Goal: Task Accomplishment & Management: Use online tool/utility

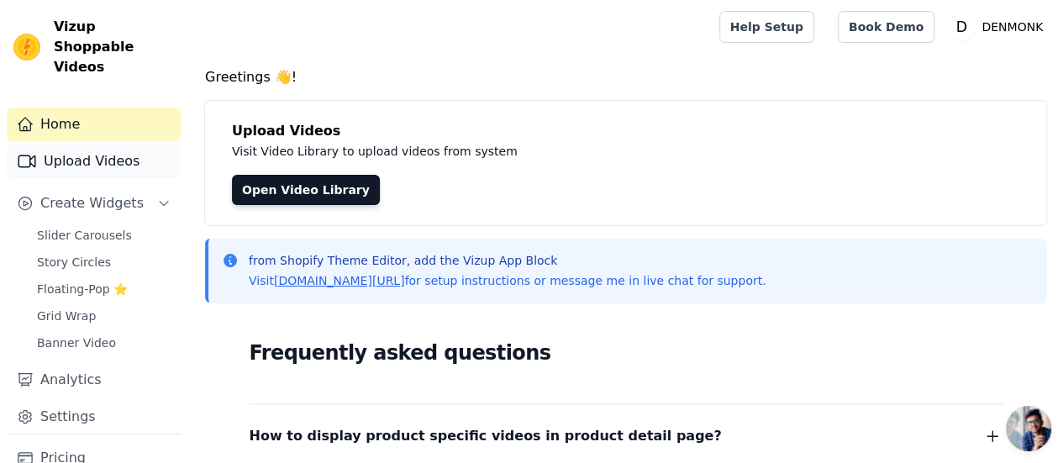
click at [98, 145] on link "Upload Videos" at bounding box center [94, 162] width 174 height 34
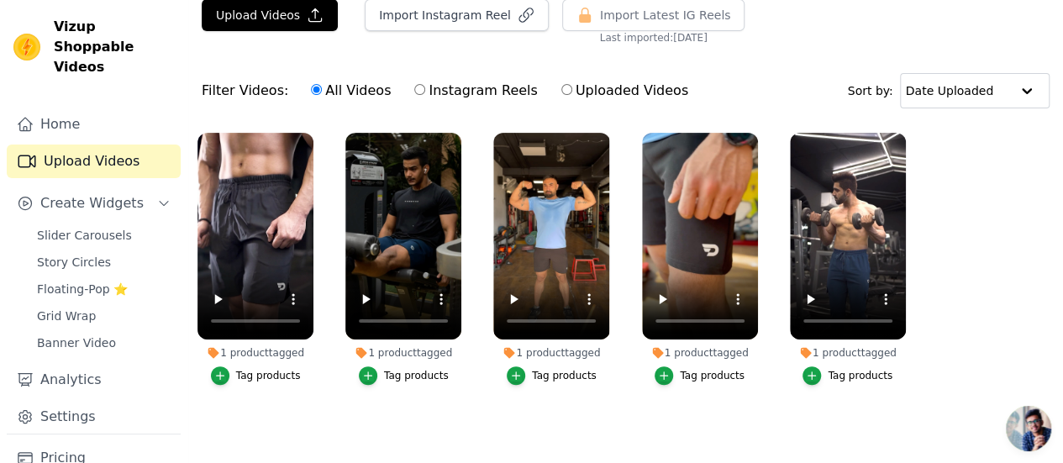
scroll to position [63, 0]
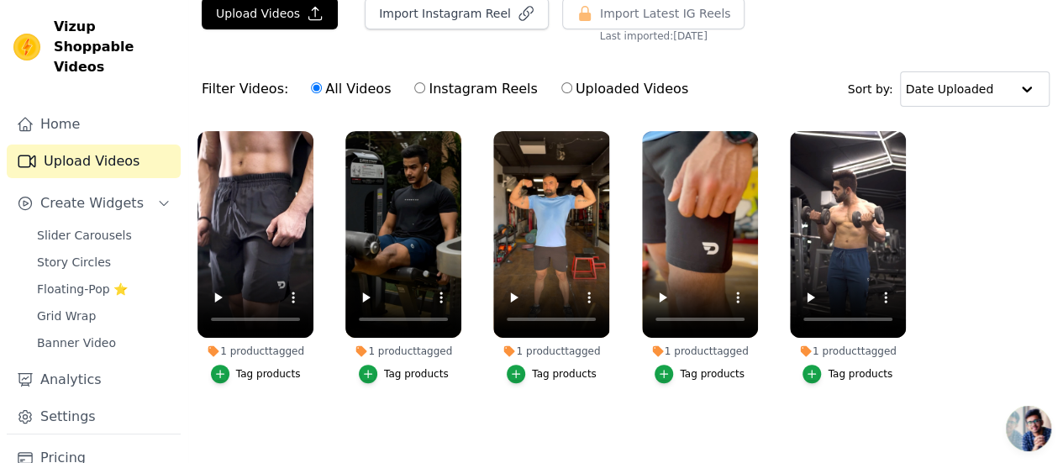
click at [423, 90] on label "Instagram Reels" at bounding box center [475, 89] width 124 height 22
click at [423, 90] on input "Instagram Reels" at bounding box center [419, 87] width 11 height 11
radio input "true"
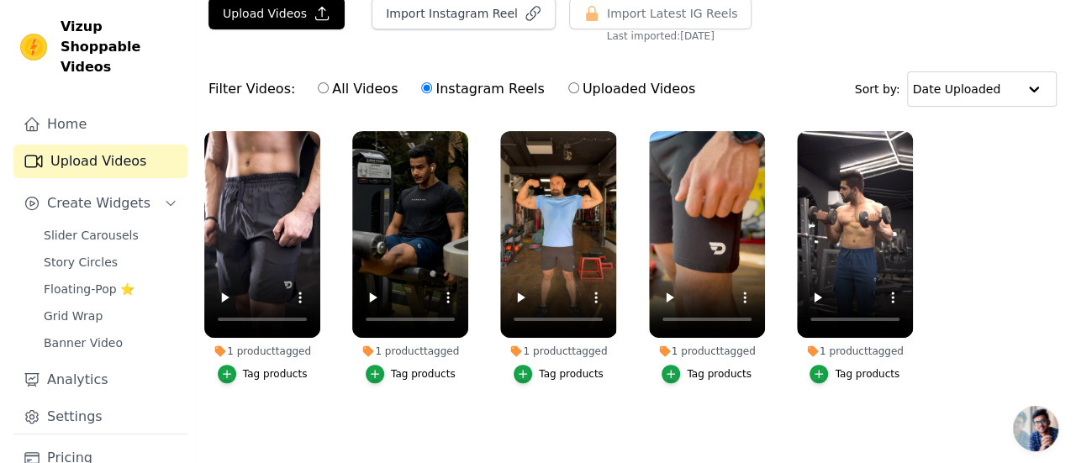
scroll to position [0, 0]
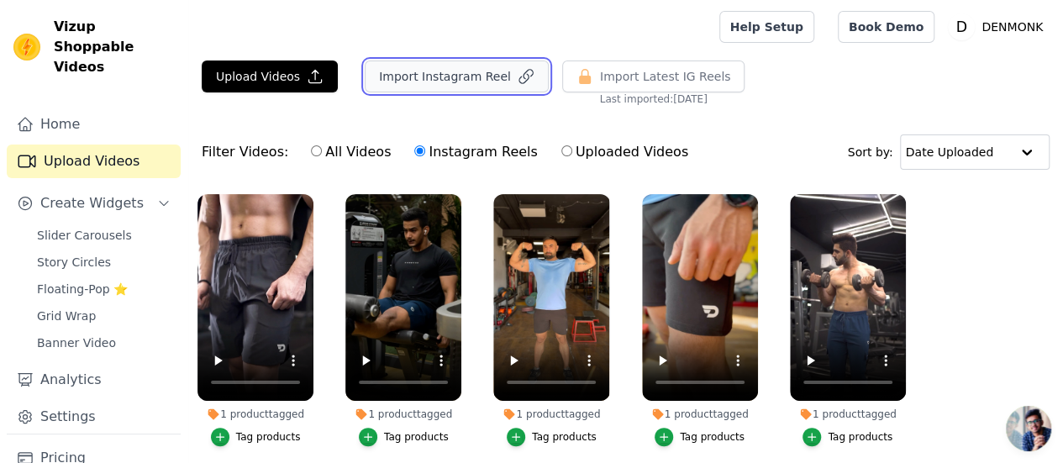
click at [489, 82] on button "Import Instagram Reel" at bounding box center [457, 76] width 184 height 32
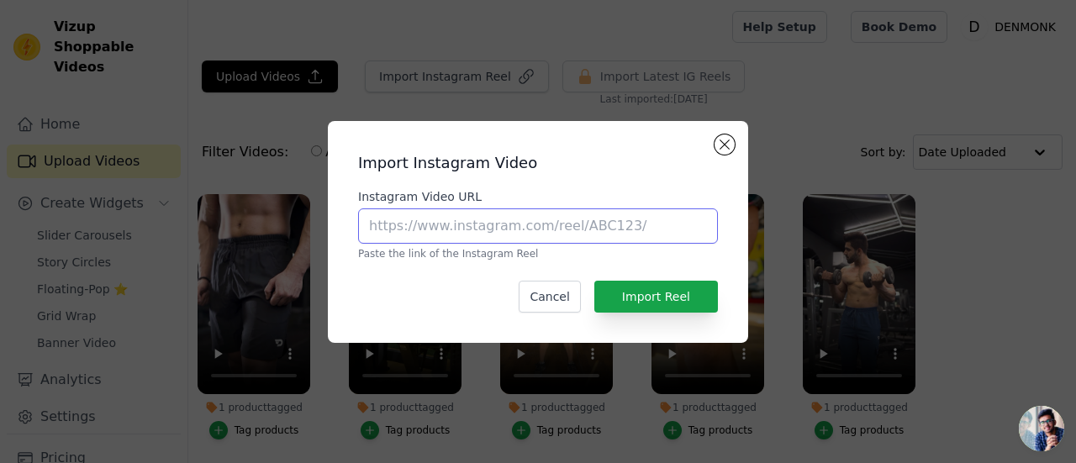
click at [509, 217] on input "Instagram Video URL" at bounding box center [538, 225] width 360 height 35
paste input "[URL][DOMAIN_NAME]"
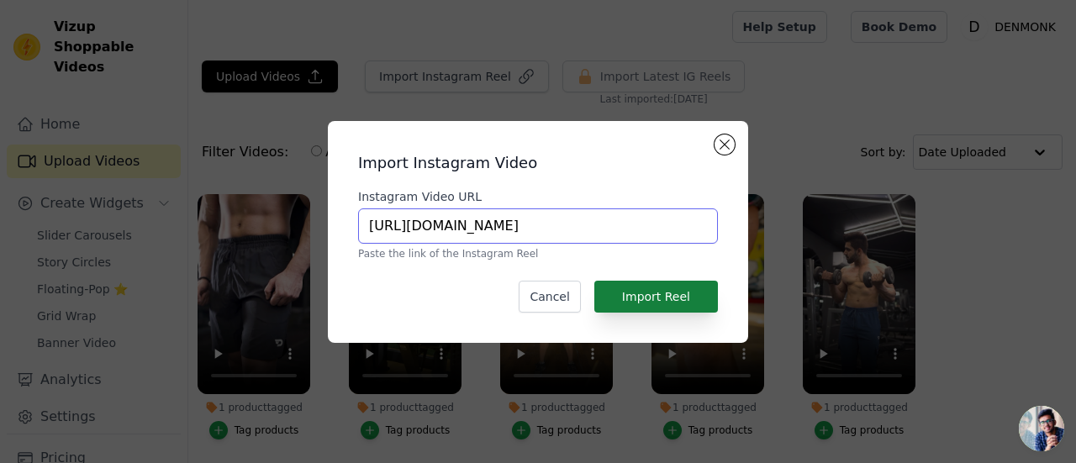
type input "[URL][DOMAIN_NAME]"
click at [635, 288] on button "Import Reel" at bounding box center [656, 297] width 124 height 32
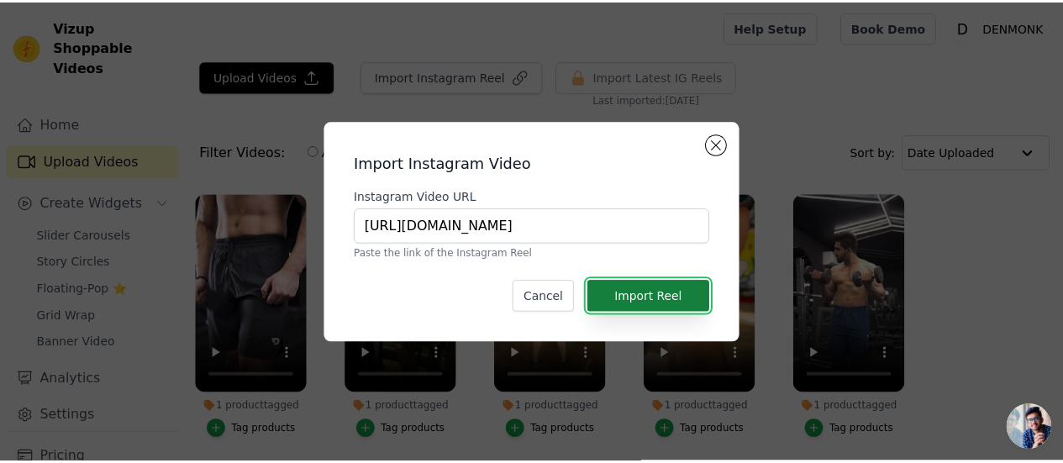
scroll to position [0, 0]
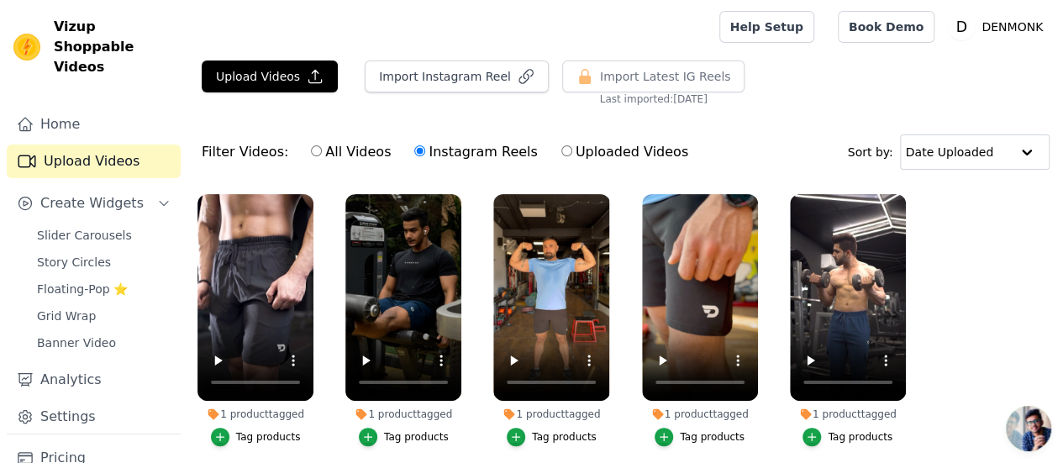
click at [345, 148] on label "All Videos" at bounding box center [351, 152] width 82 height 22
click at [322, 148] on input "All Videos" at bounding box center [316, 150] width 11 height 11
radio input "true"
click at [458, 152] on label "Instagram Reels" at bounding box center [475, 152] width 124 height 22
click at [425, 152] on input "Instagram Reels" at bounding box center [419, 150] width 11 height 11
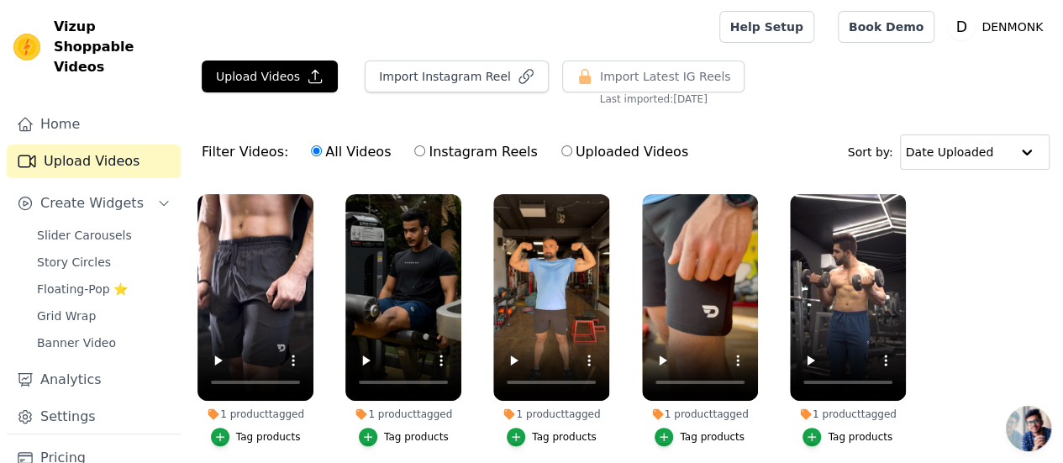
radio input "true"
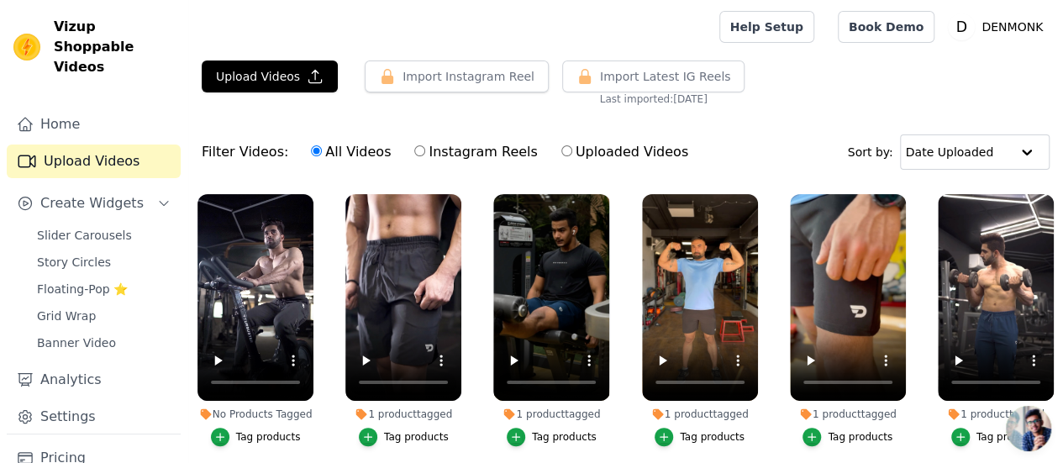
click at [257, 430] on div "Tag products" at bounding box center [268, 436] width 65 height 13
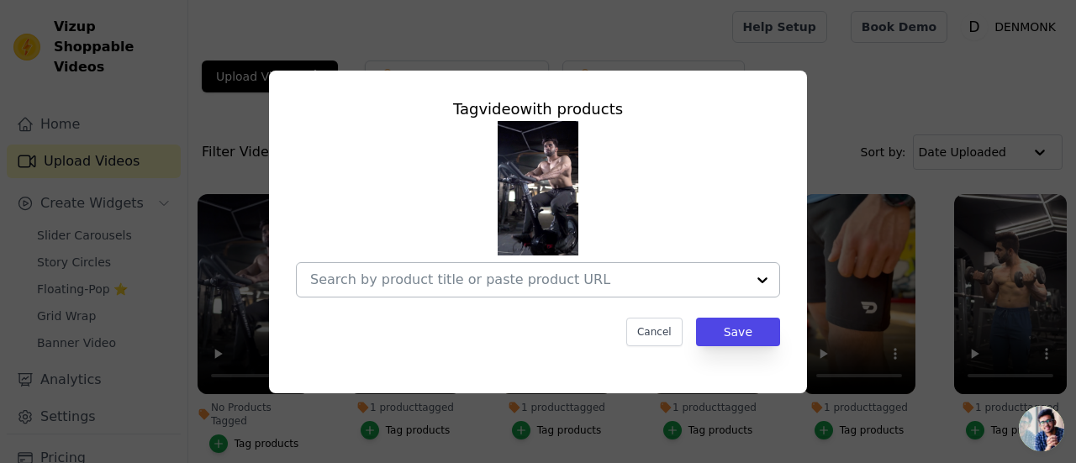
click at [514, 280] on input "No Products Tagged Tag video with products Cancel Save Tag products" at bounding box center [527, 279] width 435 height 16
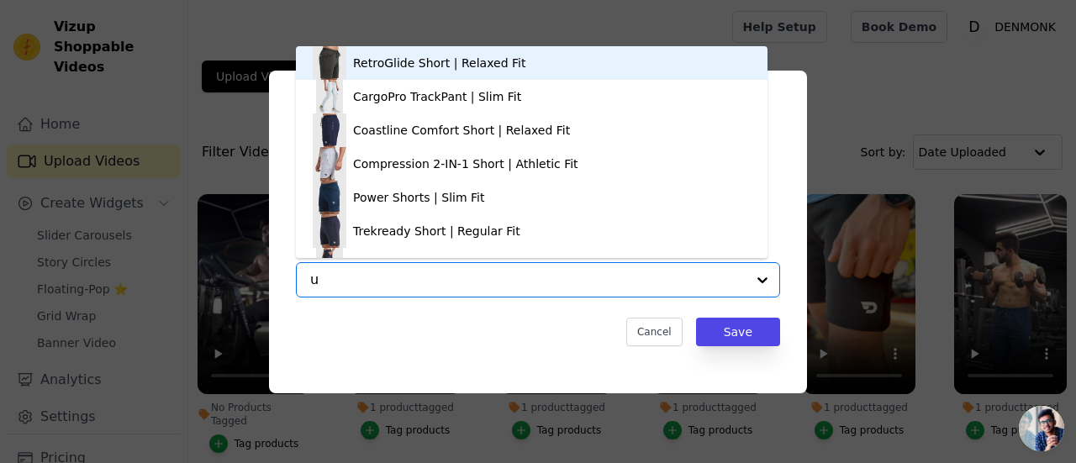
type input "ur"
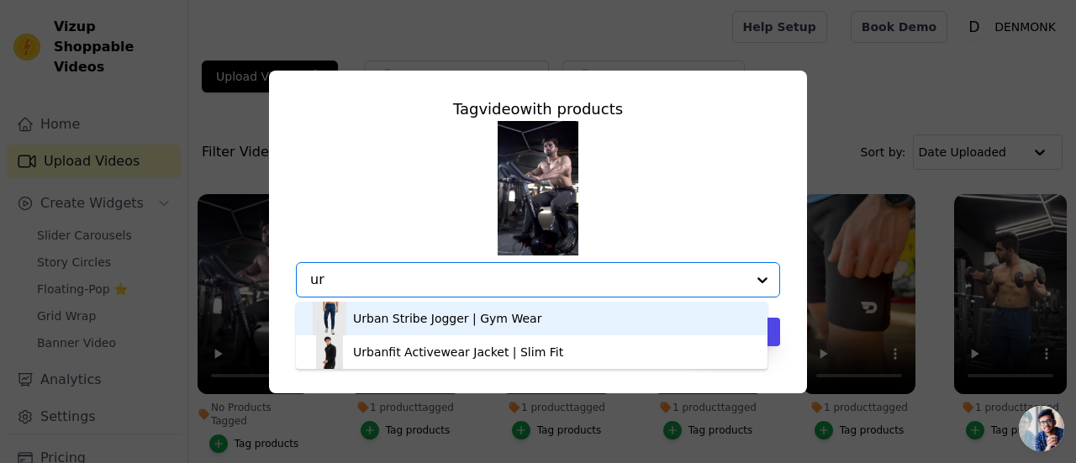
click at [489, 327] on div "Urban Stribe Jogger | Gym Wear" at bounding box center [532, 319] width 438 height 34
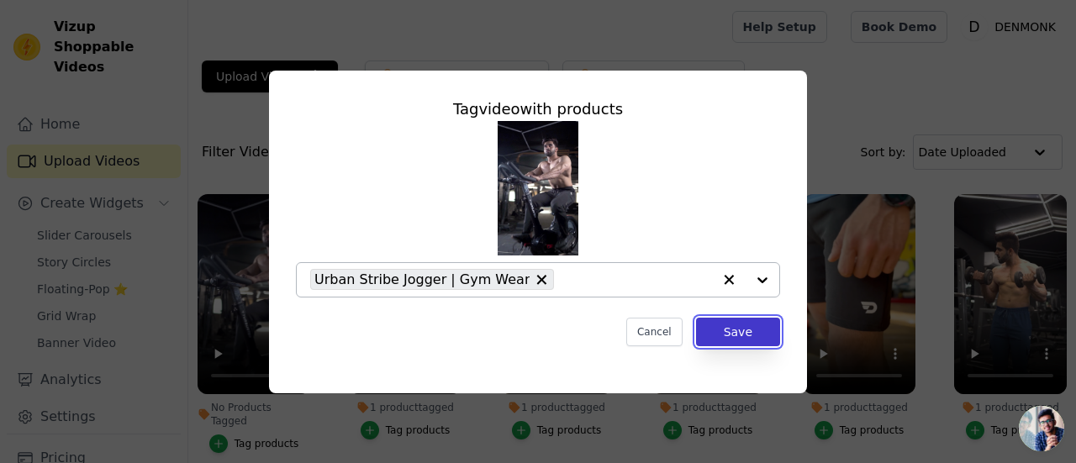
click at [753, 334] on button "Save" at bounding box center [738, 332] width 84 height 29
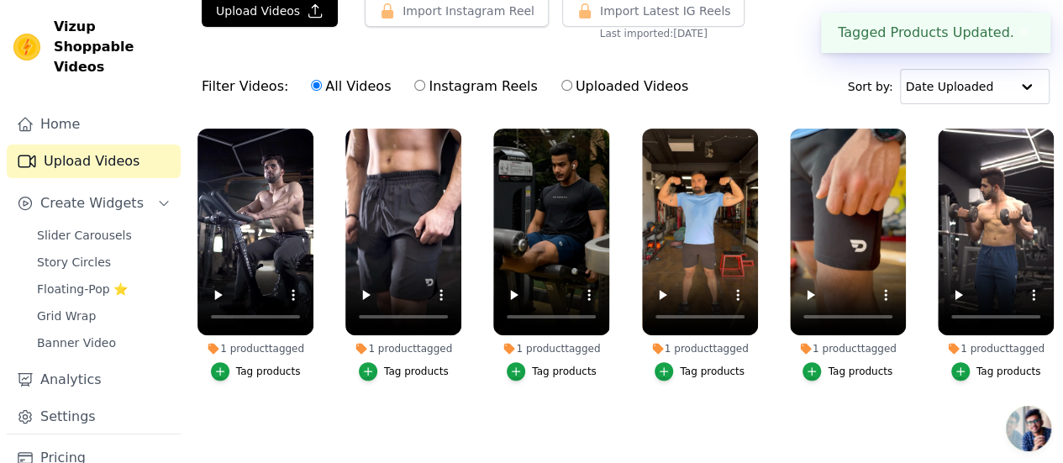
scroll to position [67, 0]
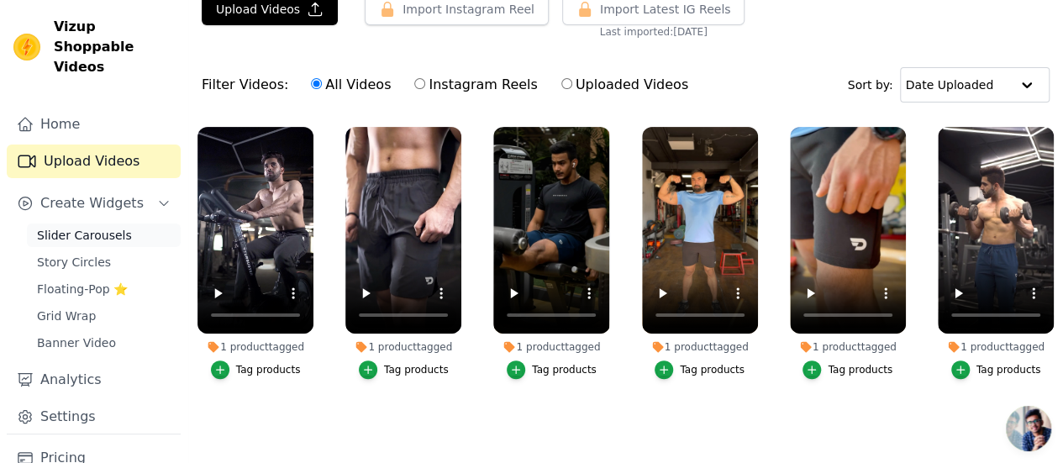
click at [87, 227] on span "Slider Carousels" at bounding box center [84, 235] width 95 height 17
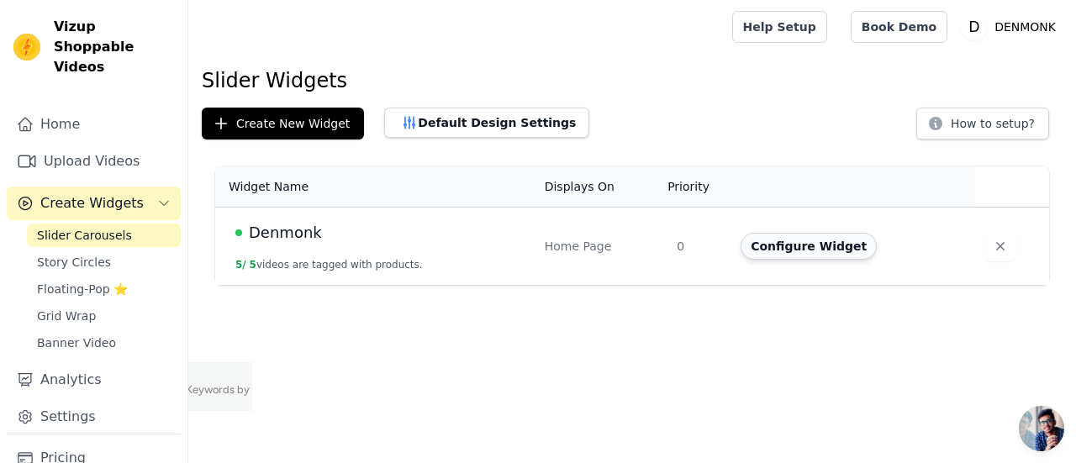
click at [808, 250] on button "Configure Widget" at bounding box center [808, 246] width 136 height 27
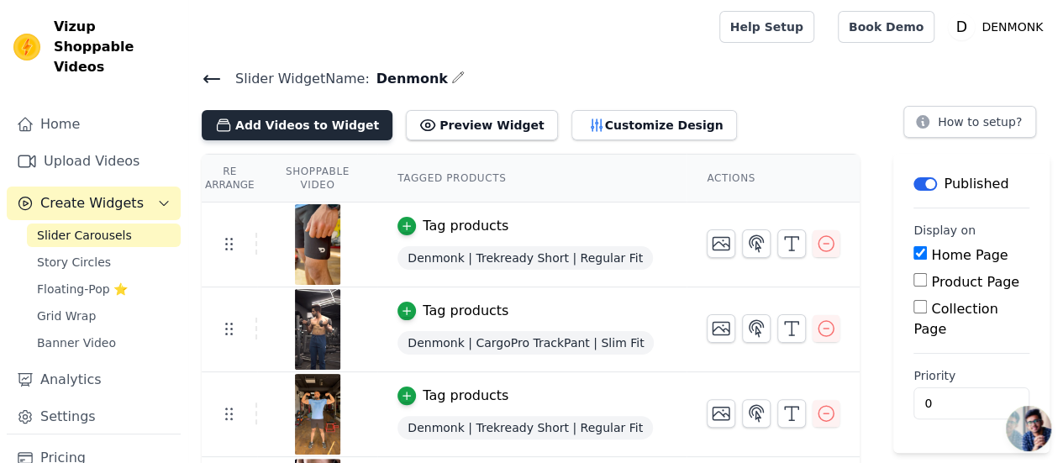
click at [279, 120] on button "Add Videos to Widget" at bounding box center [297, 125] width 191 height 30
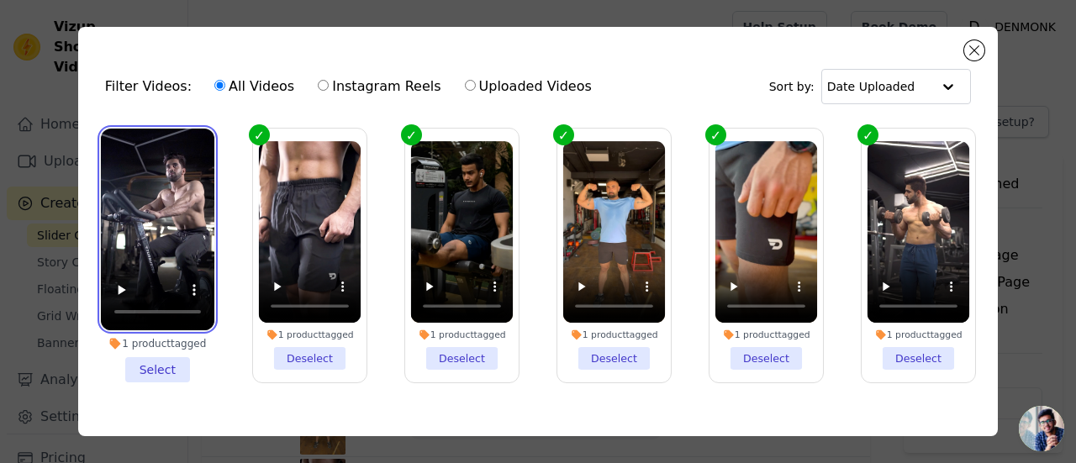
click at [164, 239] on video at bounding box center [157, 230] width 113 height 202
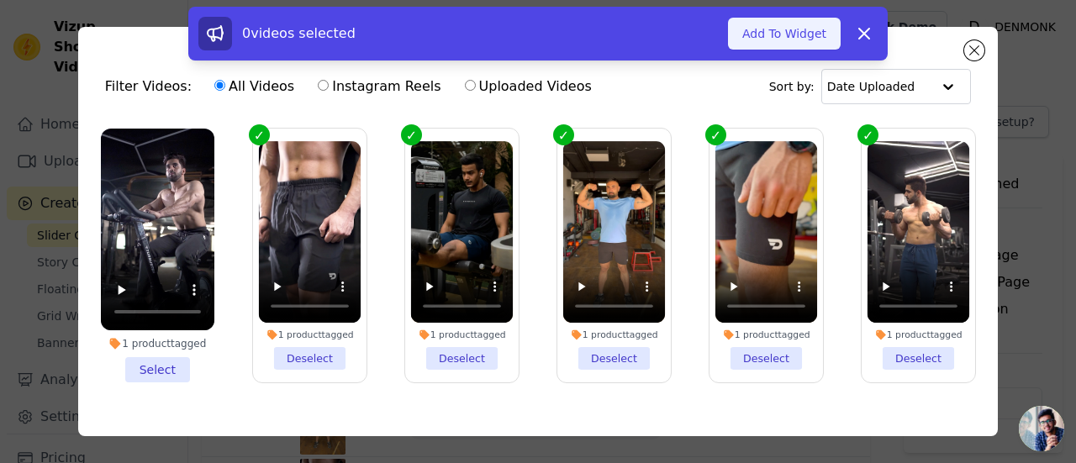
click at [790, 24] on button "Add To Widget" at bounding box center [784, 34] width 113 height 32
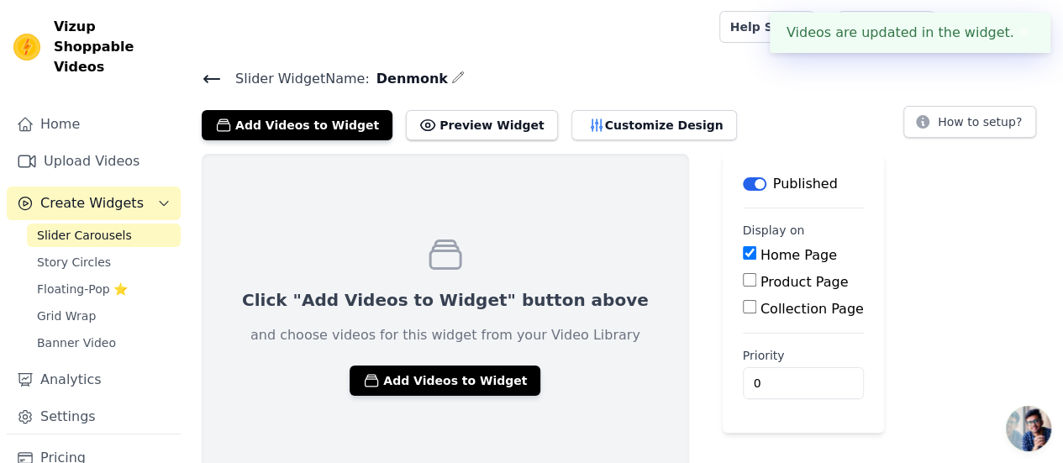
scroll to position [12, 0]
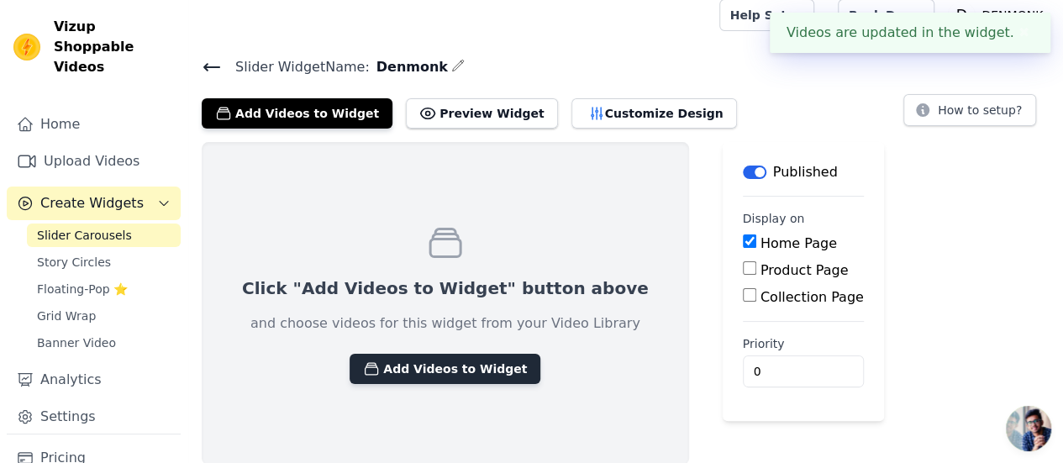
click at [440, 369] on button "Add Videos to Widget" at bounding box center [445, 369] width 191 height 30
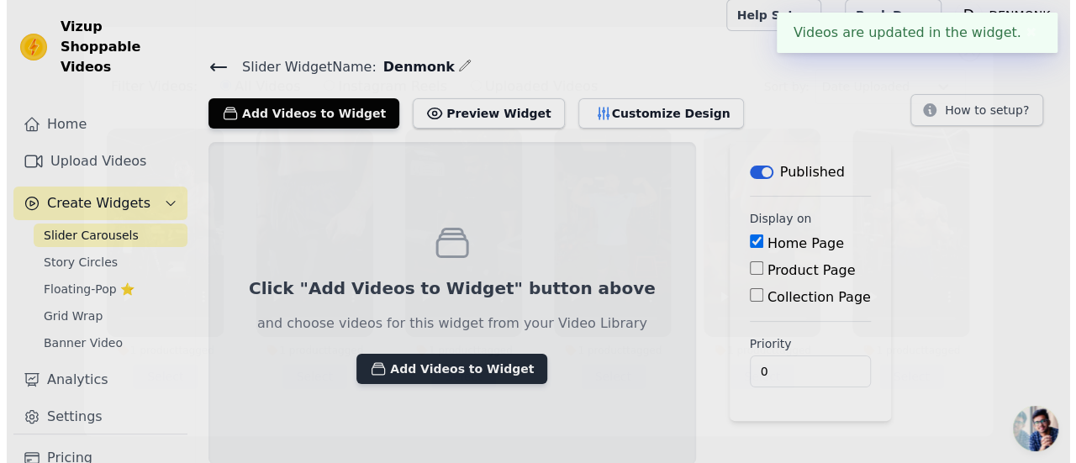
scroll to position [0, 0]
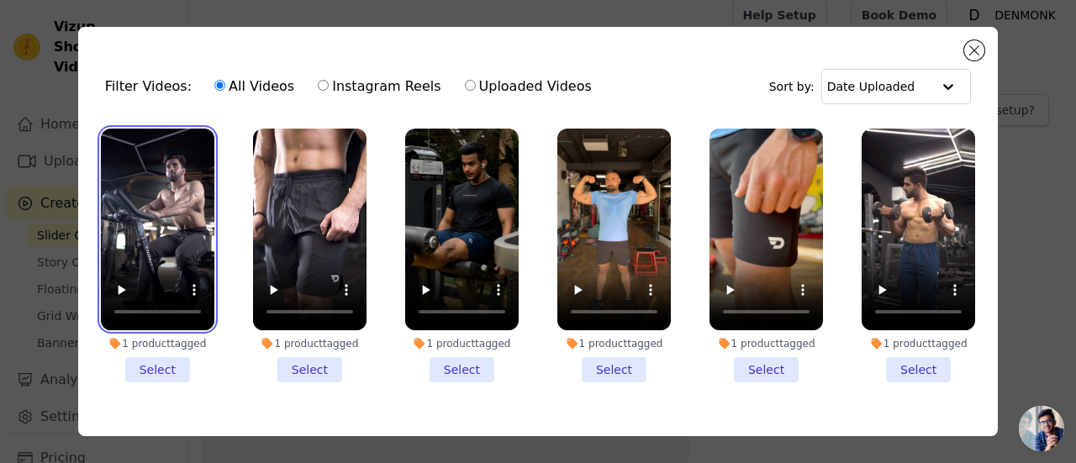
click at [133, 229] on video at bounding box center [157, 230] width 113 height 202
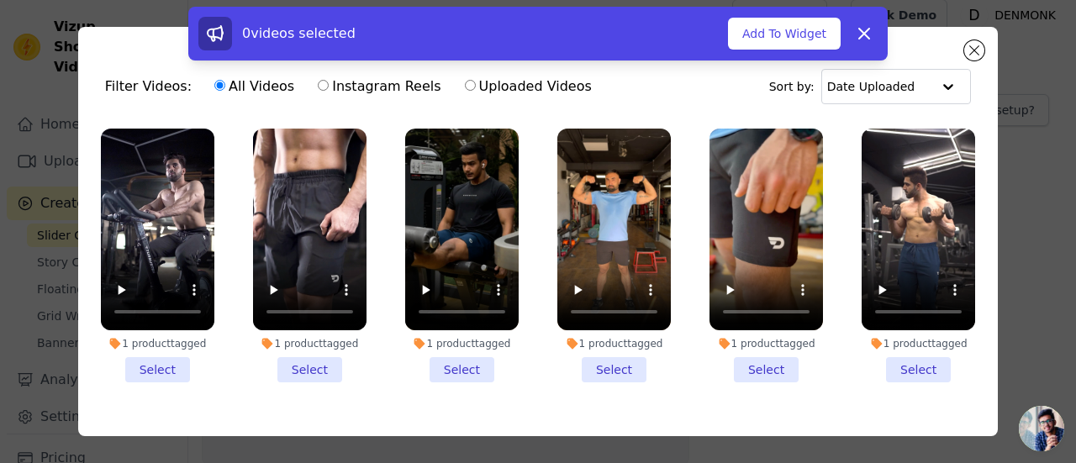
click at [160, 367] on li "1 product tagged Select" at bounding box center [157, 256] width 113 height 254
click at [0, 0] on input "1 product tagged Select" at bounding box center [0, 0] width 0 height 0
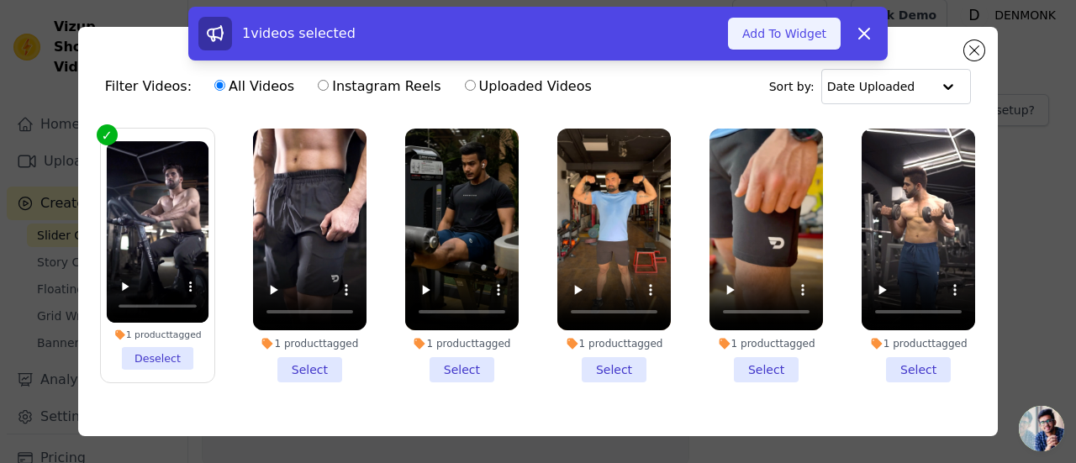
click at [803, 39] on button "Add To Widget" at bounding box center [784, 34] width 113 height 32
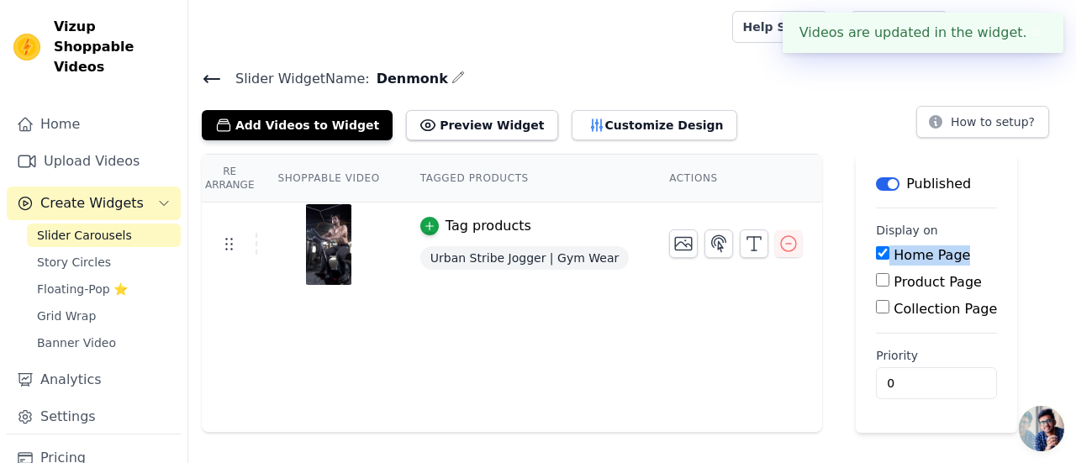
drag, startPoint x: 1075, startPoint y: 223, endPoint x: 1075, endPoint y: 257, distance: 34.5
click at [1062, 257] on div "Re Arrange Shoppable Video Tagged Products Actions Tag products Urban Stribe Jo…" at bounding box center [631, 293] width 887 height 279
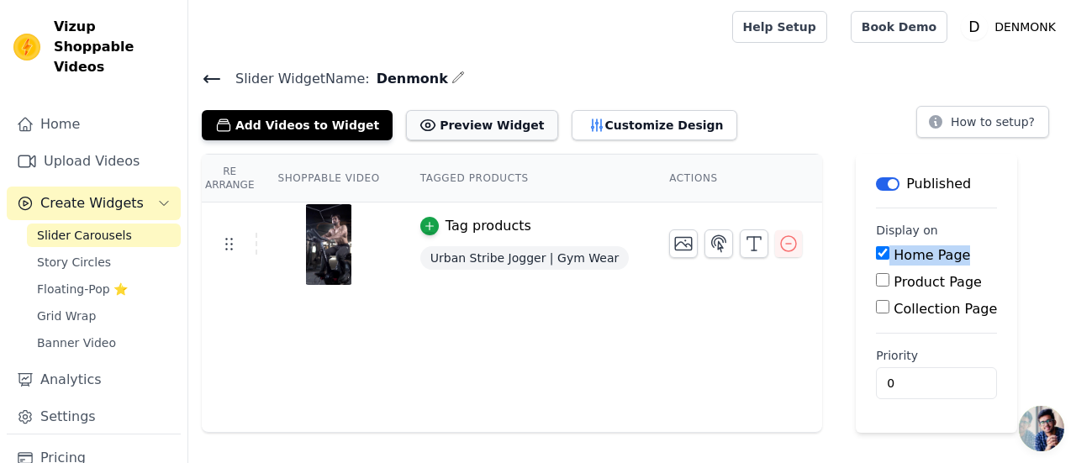
click at [494, 120] on button "Preview Widget" at bounding box center [481, 125] width 151 height 30
click at [778, 240] on icon "button" at bounding box center [788, 244] width 20 height 20
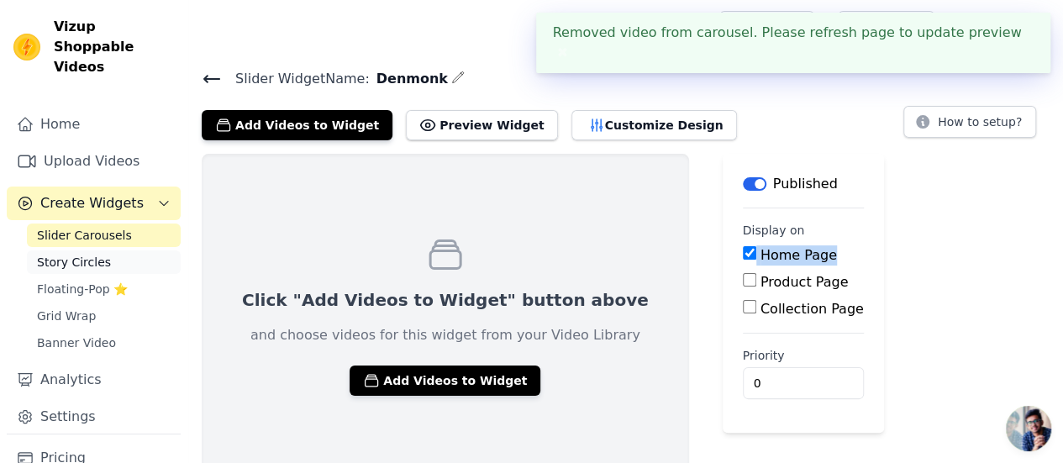
click at [89, 254] on span "Story Circles" at bounding box center [74, 262] width 74 height 17
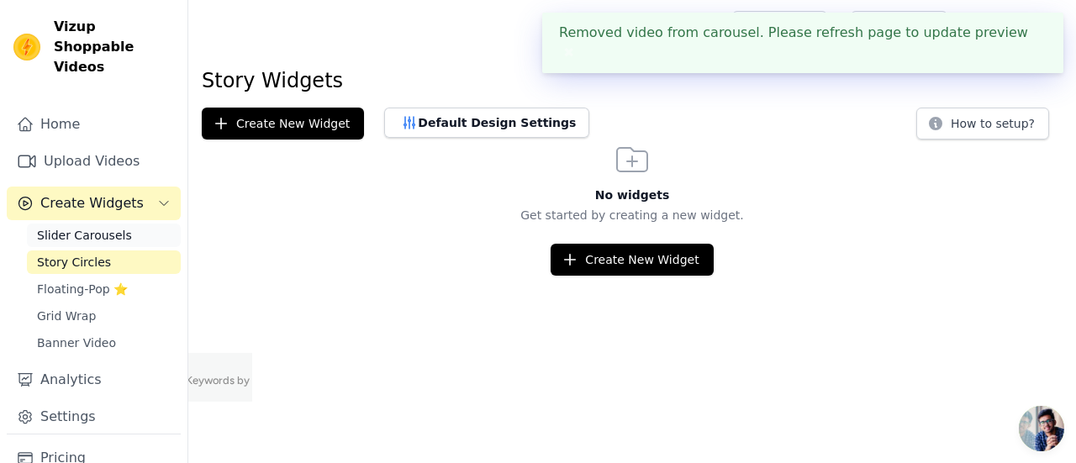
click at [82, 227] on span "Slider Carousels" at bounding box center [84, 235] width 95 height 17
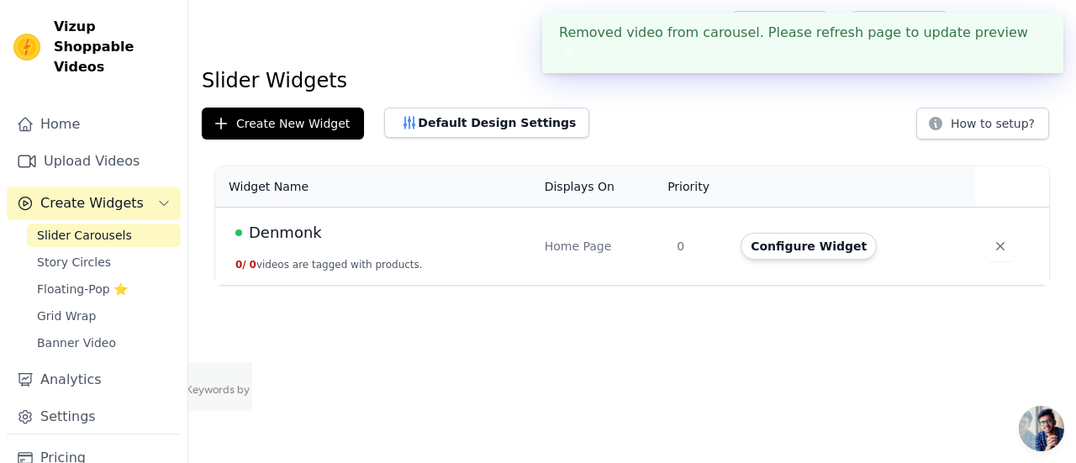
click at [82, 227] on span "Slider Carousels" at bounding box center [84, 235] width 95 height 17
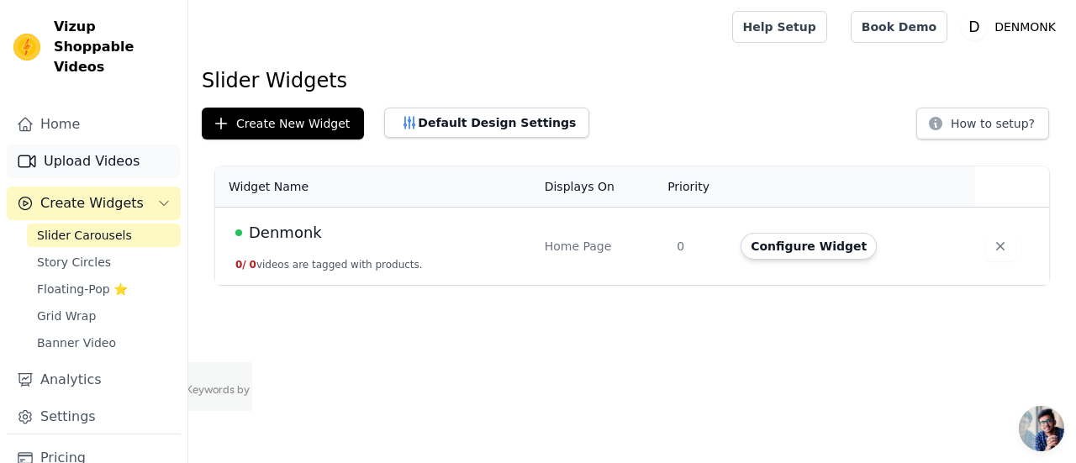
click at [74, 145] on link "Upload Videos" at bounding box center [94, 162] width 174 height 34
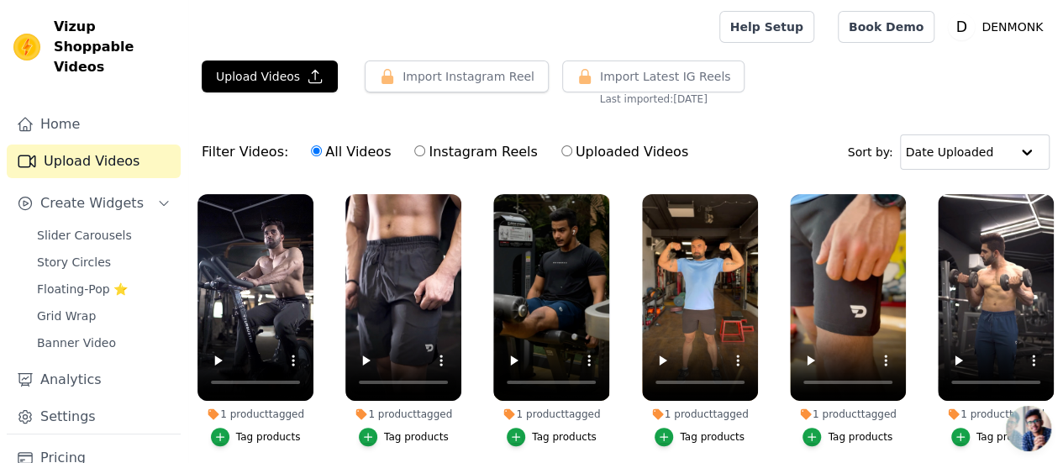
scroll to position [90, 0]
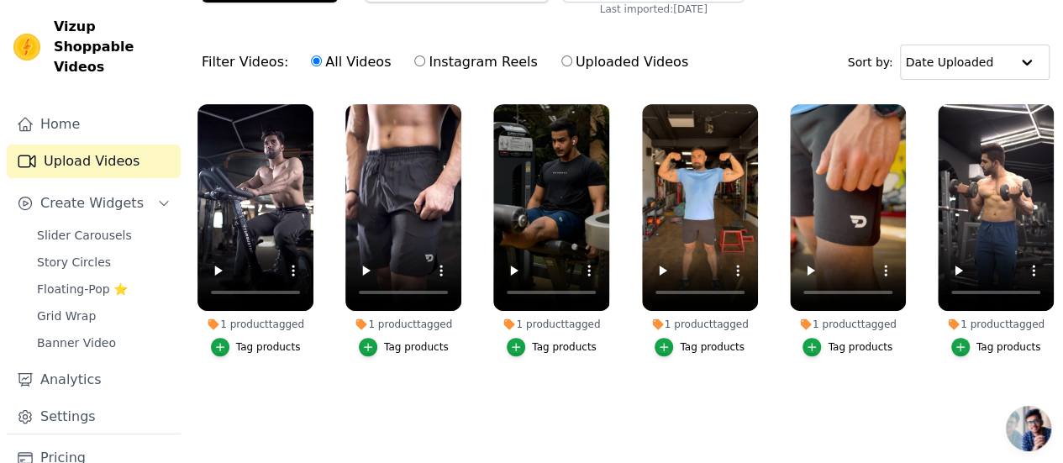
click at [254, 340] on div "Tag products" at bounding box center [268, 346] width 65 height 13
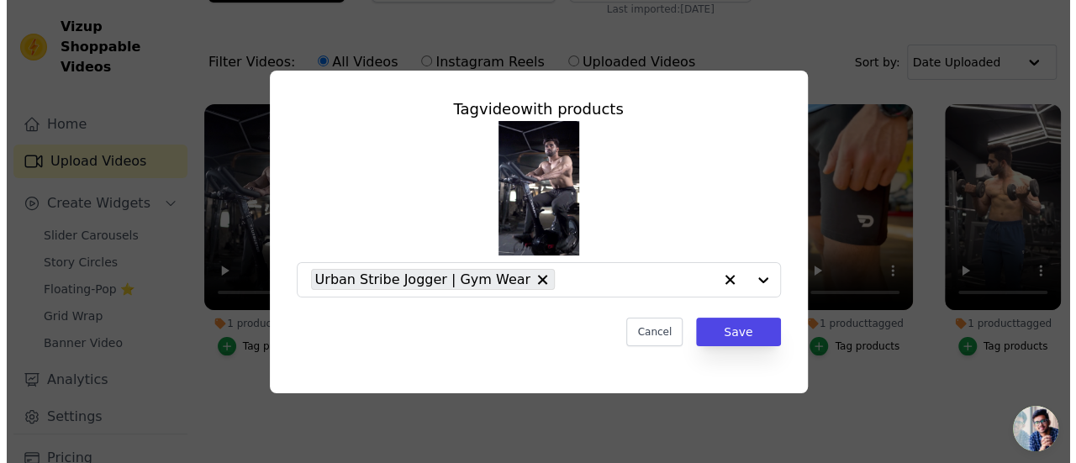
scroll to position [0, 0]
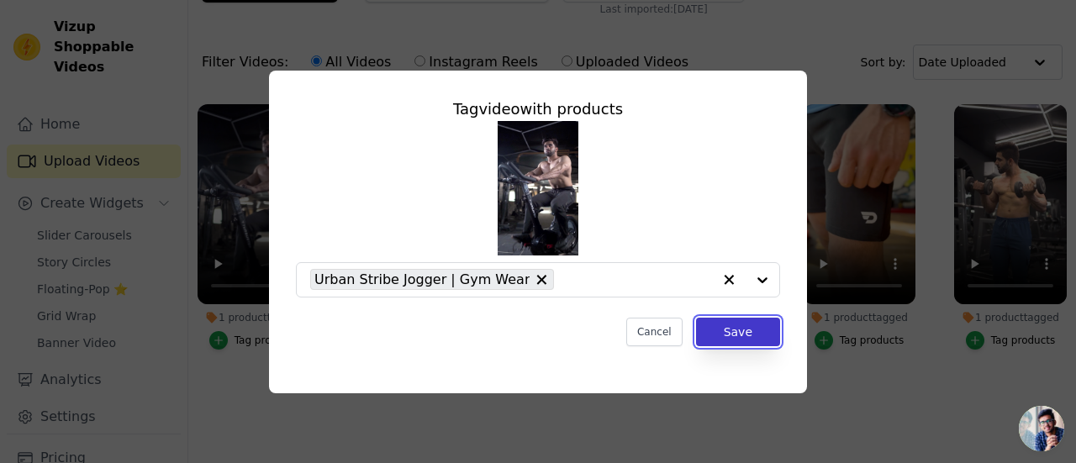
click at [765, 334] on button "Save" at bounding box center [738, 332] width 84 height 29
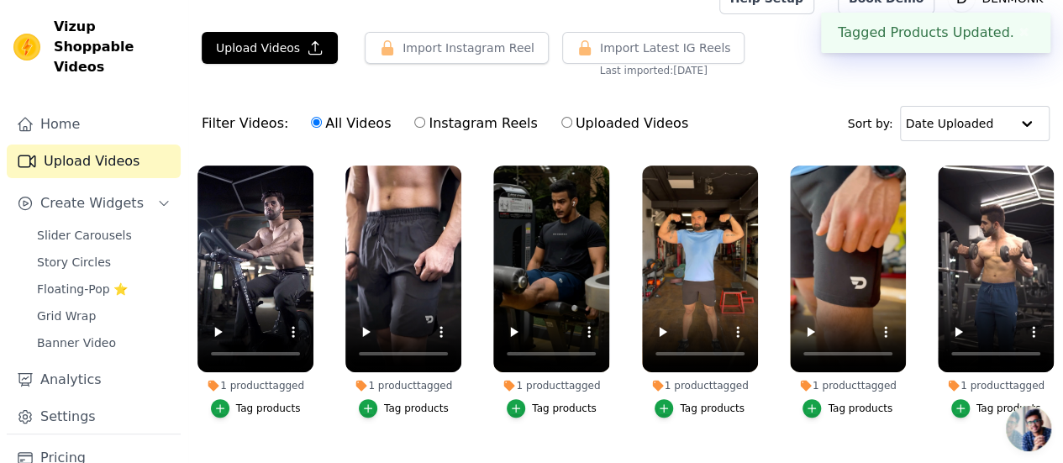
scroll to position [15, 0]
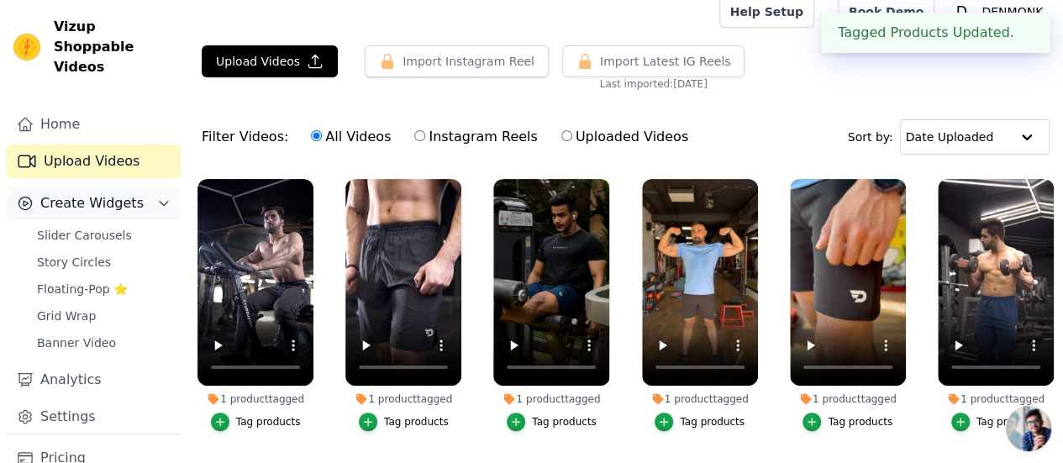
click at [109, 193] on span "Create Widgets" at bounding box center [91, 203] width 103 height 20
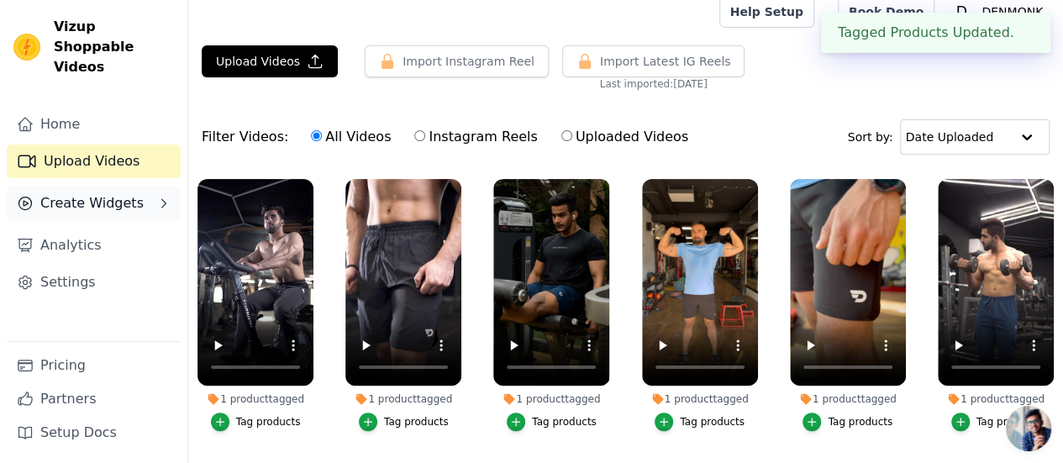
click at [99, 193] on span "Create Widgets" at bounding box center [91, 203] width 103 height 20
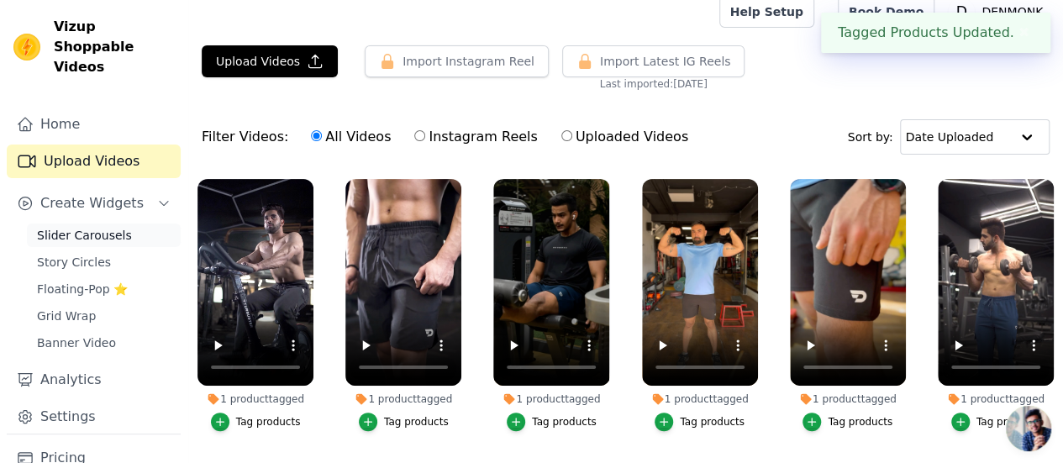
click at [71, 227] on span "Slider Carousels" at bounding box center [84, 235] width 95 height 17
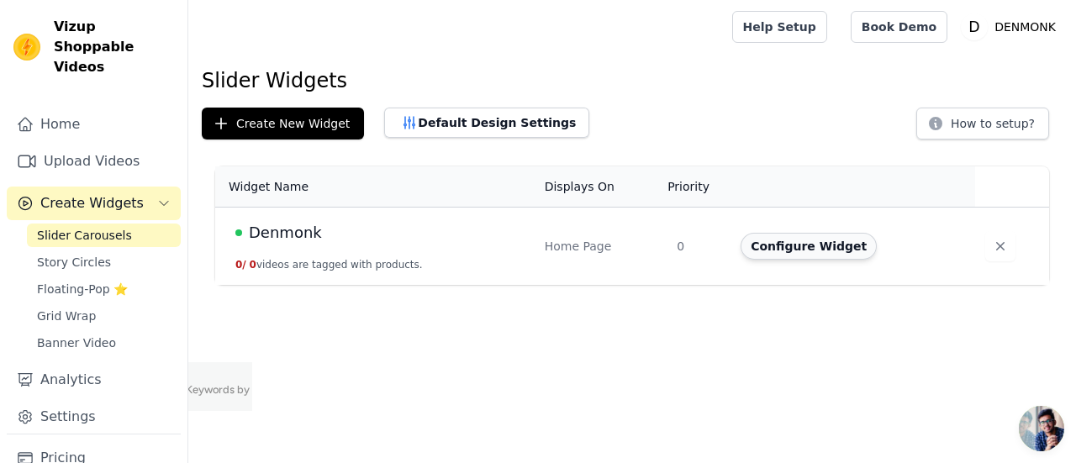
click at [814, 239] on button "Configure Widget" at bounding box center [808, 246] width 136 height 27
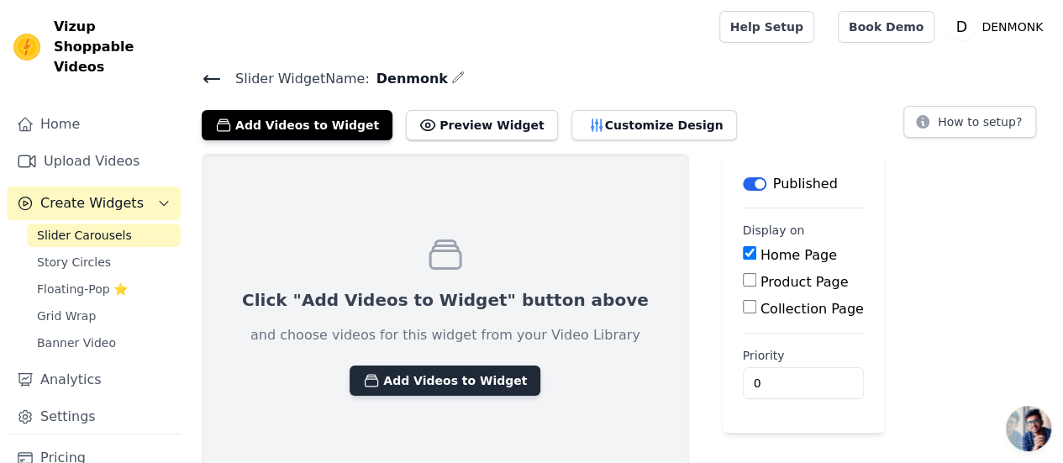
click at [383, 371] on button "Add Videos to Widget" at bounding box center [445, 381] width 191 height 30
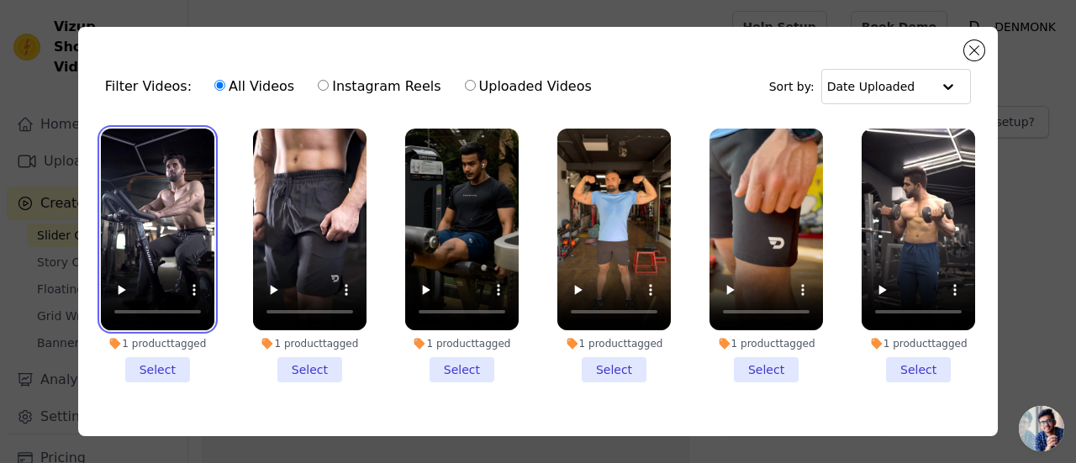
click at [153, 250] on video at bounding box center [157, 230] width 113 height 202
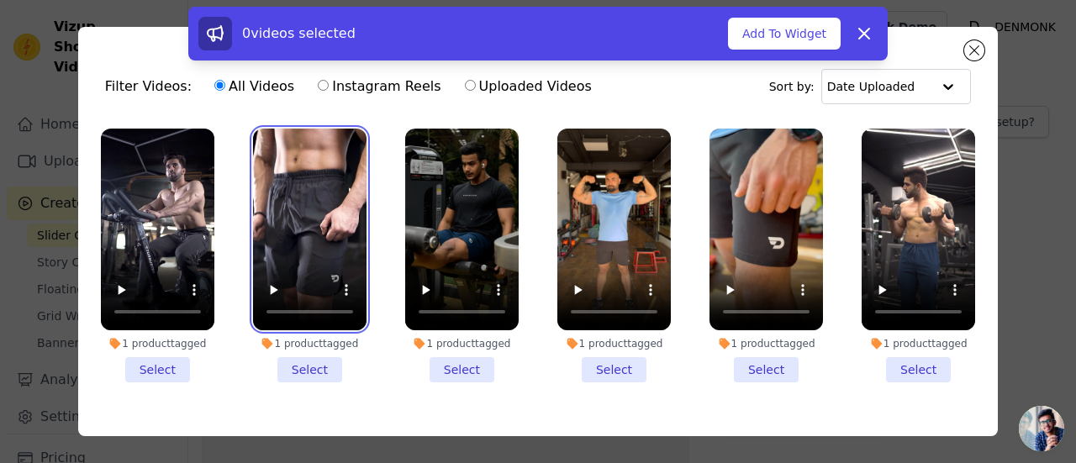
click at [287, 255] on video at bounding box center [309, 230] width 113 height 202
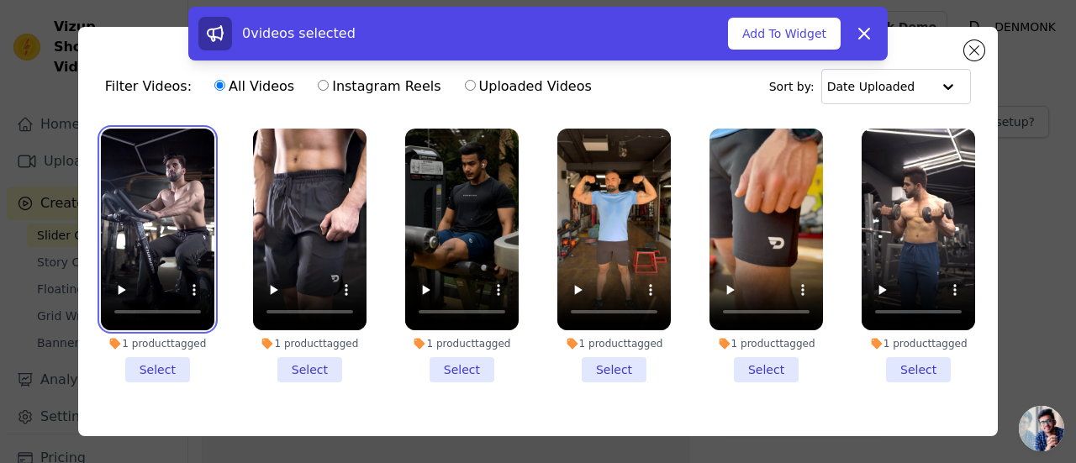
click at [174, 247] on video at bounding box center [157, 230] width 113 height 202
click at [244, 80] on label "All Videos" at bounding box center [254, 87] width 82 height 22
click at [225, 80] on input "All Videos" at bounding box center [219, 85] width 11 height 11
click at [141, 368] on li "1 product tagged Select" at bounding box center [157, 256] width 113 height 254
click at [0, 0] on input "1 product tagged Select" at bounding box center [0, 0] width 0 height 0
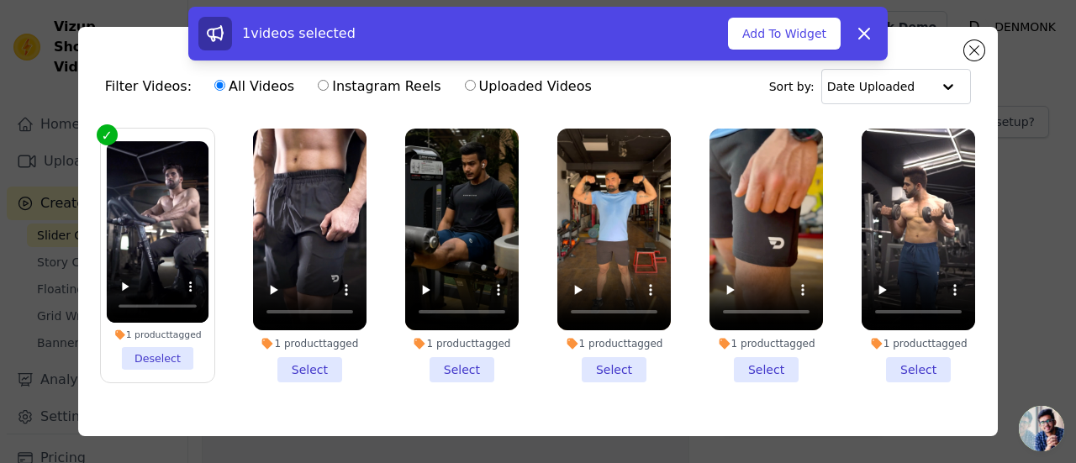
click at [303, 356] on li "1 product tagged Select" at bounding box center [309, 256] width 113 height 254
click at [0, 0] on input "1 product tagged Select" at bounding box center [0, 0] width 0 height 0
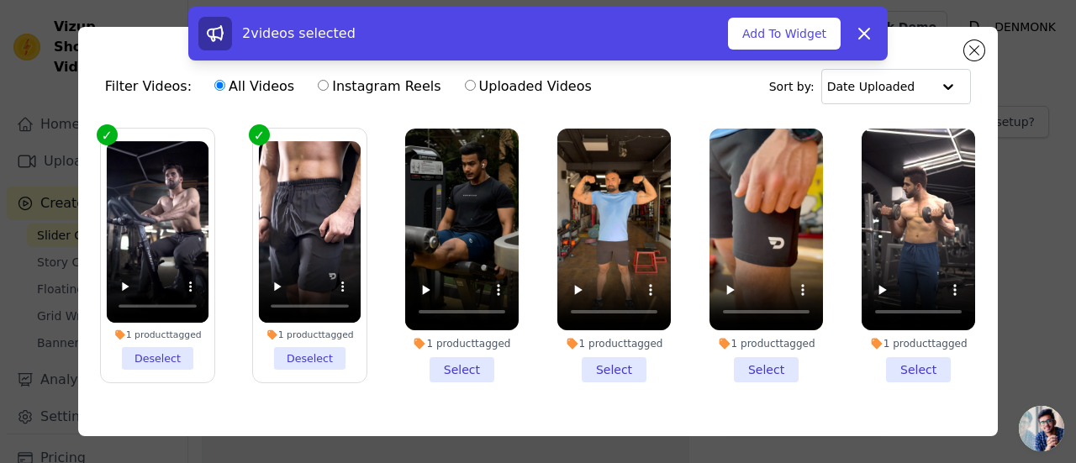
click at [757, 359] on li "1 product tagged Select" at bounding box center [765, 256] width 113 height 254
click at [0, 0] on input "1 product tagged Select" at bounding box center [0, 0] width 0 height 0
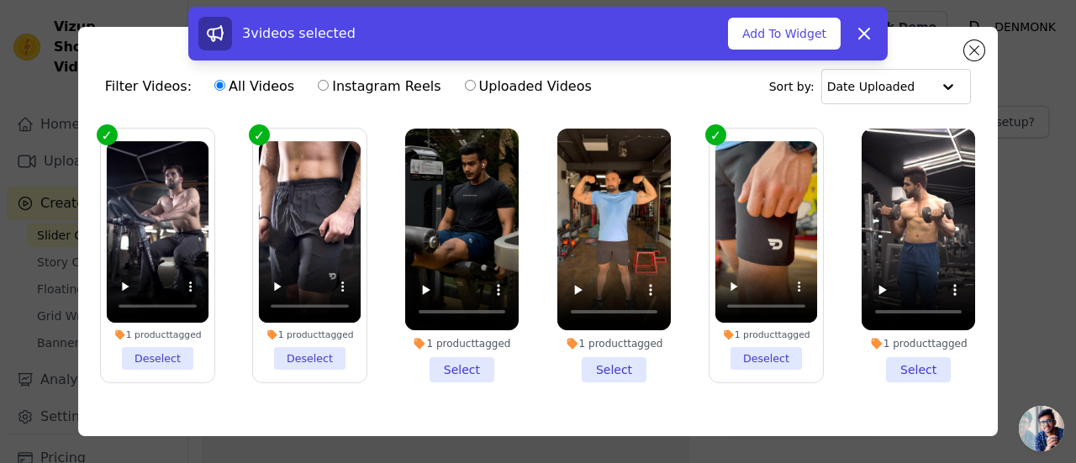
click at [898, 367] on li "1 product tagged Select" at bounding box center [917, 256] width 113 height 254
click at [0, 0] on input "1 product tagged Select" at bounding box center [0, 0] width 0 height 0
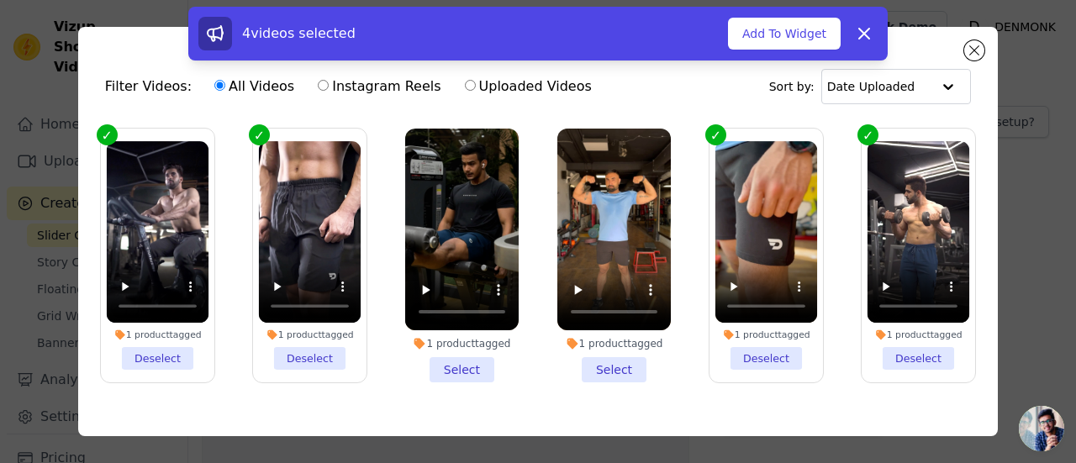
click at [586, 363] on li "1 product tagged Select" at bounding box center [613, 256] width 113 height 254
click at [0, 0] on input "1 product tagged Select" at bounding box center [0, 0] width 0 height 0
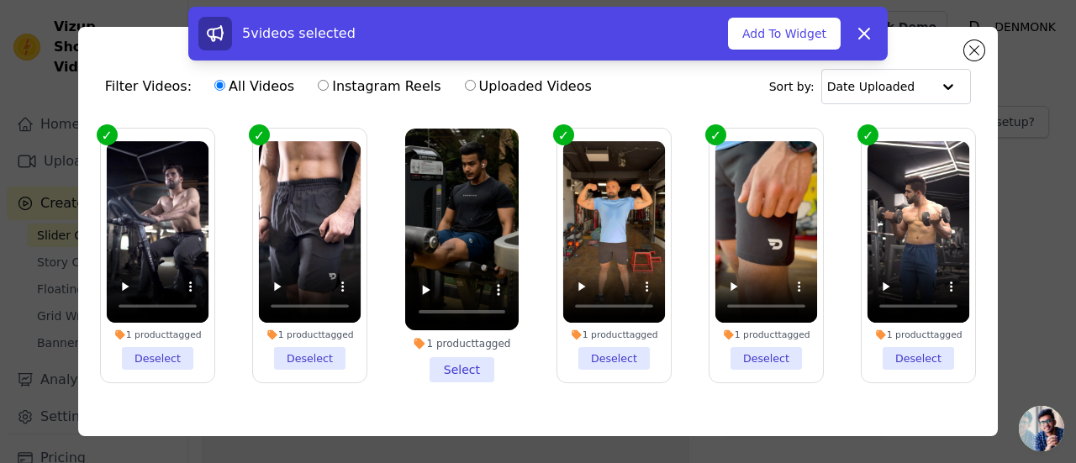
click at [463, 355] on li "1 product tagged Select" at bounding box center [461, 256] width 113 height 254
click at [0, 0] on input "1 product tagged Select" at bounding box center [0, 0] width 0 height 0
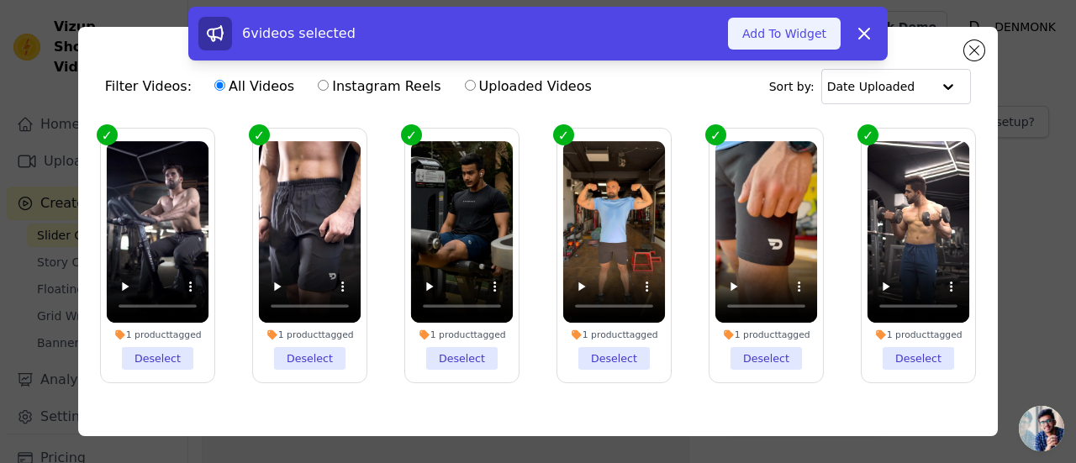
click at [778, 31] on button "Add To Widget" at bounding box center [784, 34] width 113 height 32
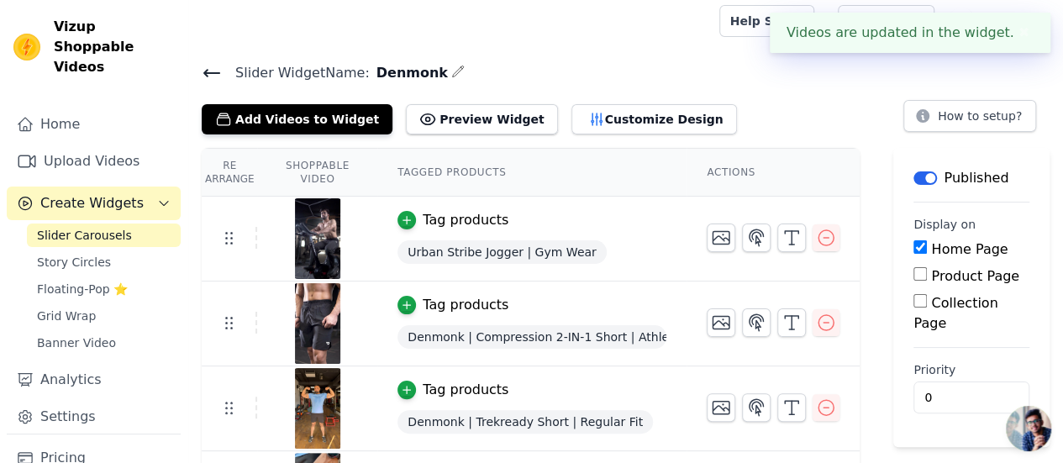
scroll to position [3, 0]
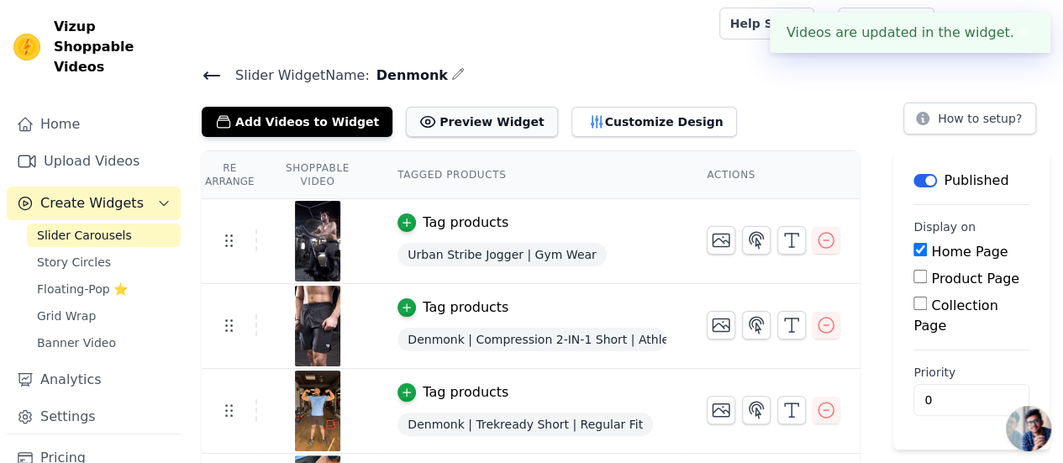
click at [421, 129] on button "Preview Widget" at bounding box center [481, 122] width 151 height 30
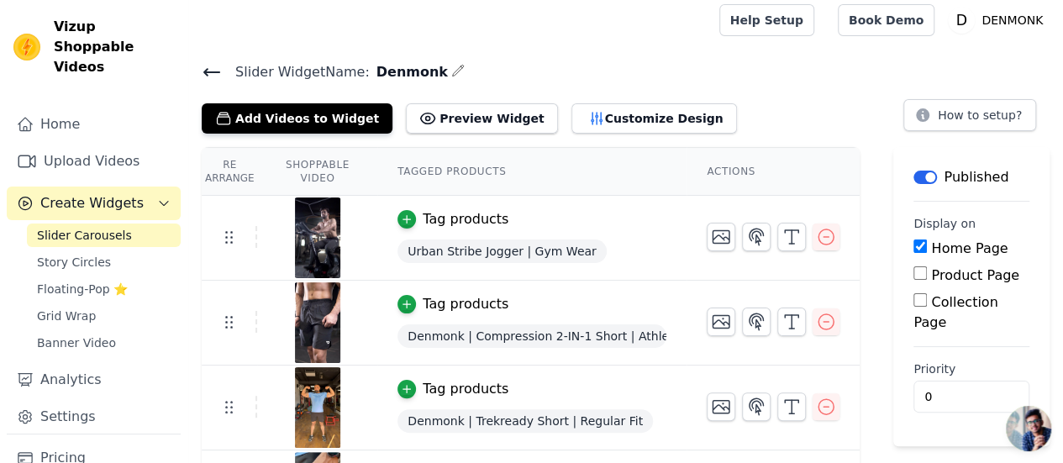
scroll to position [0, 0]
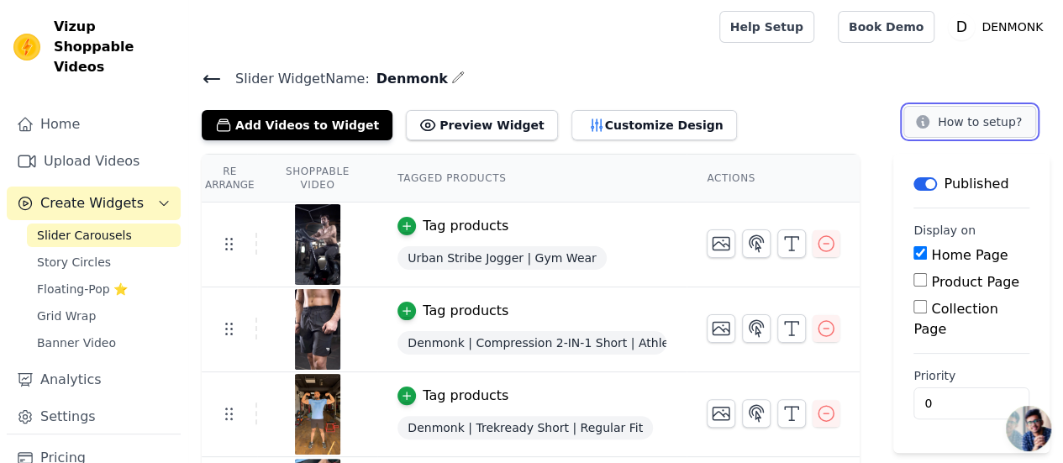
click at [936, 135] on button "How to setup?" at bounding box center [969, 122] width 133 height 32
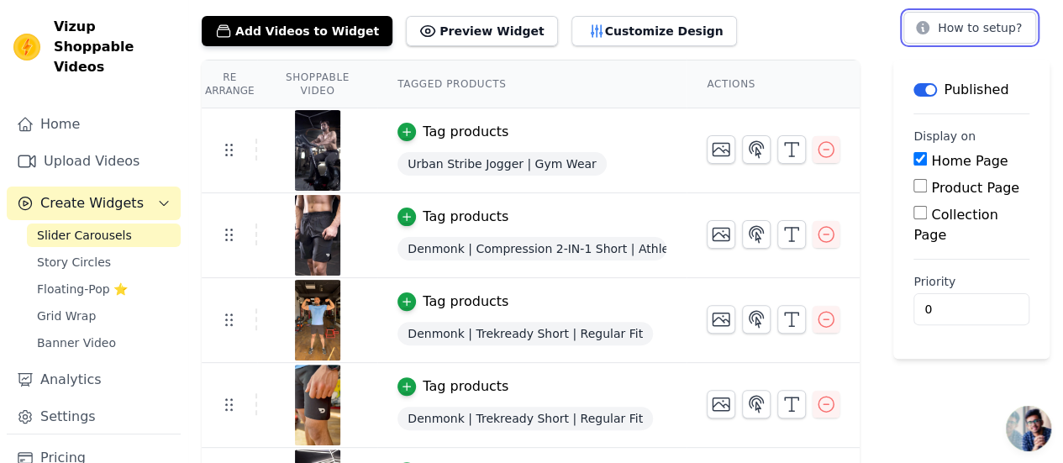
scroll to position [46, 0]
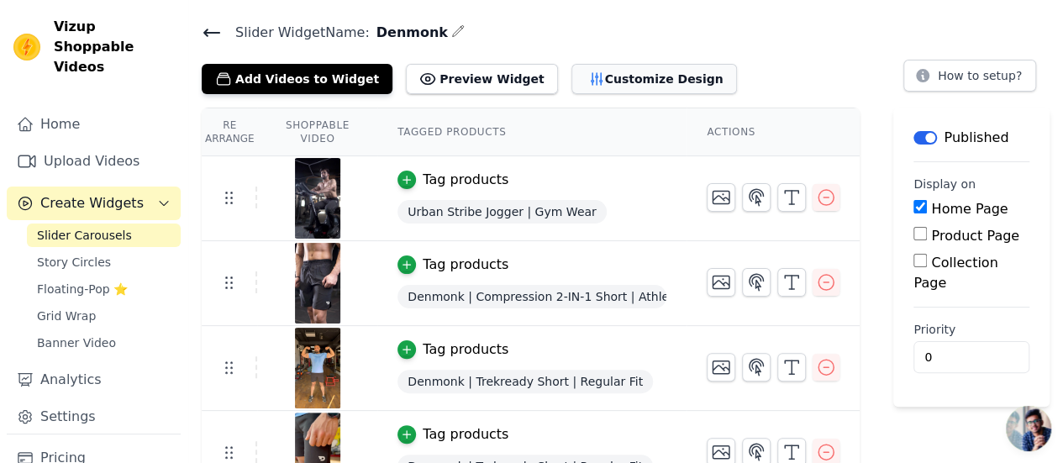
click at [595, 67] on button "Customize Design" at bounding box center [654, 79] width 166 height 30
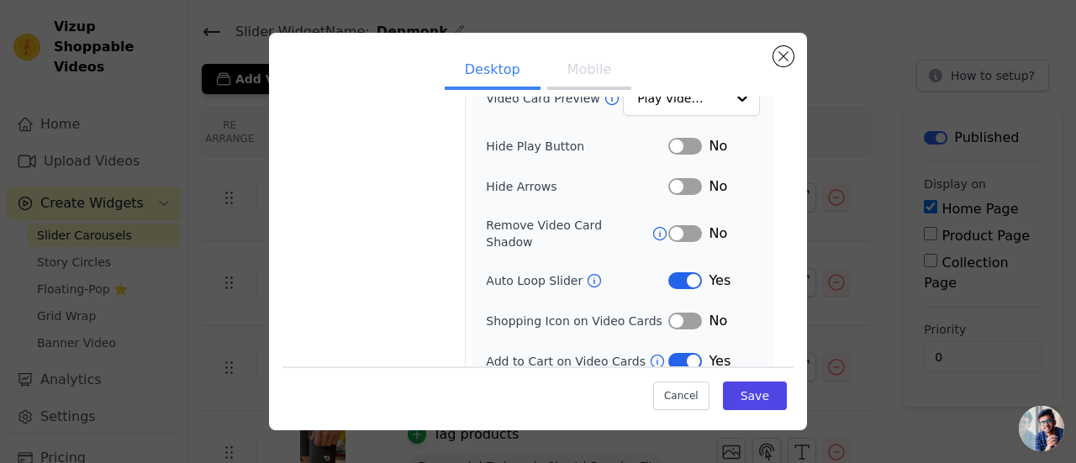
scroll to position [203, 0]
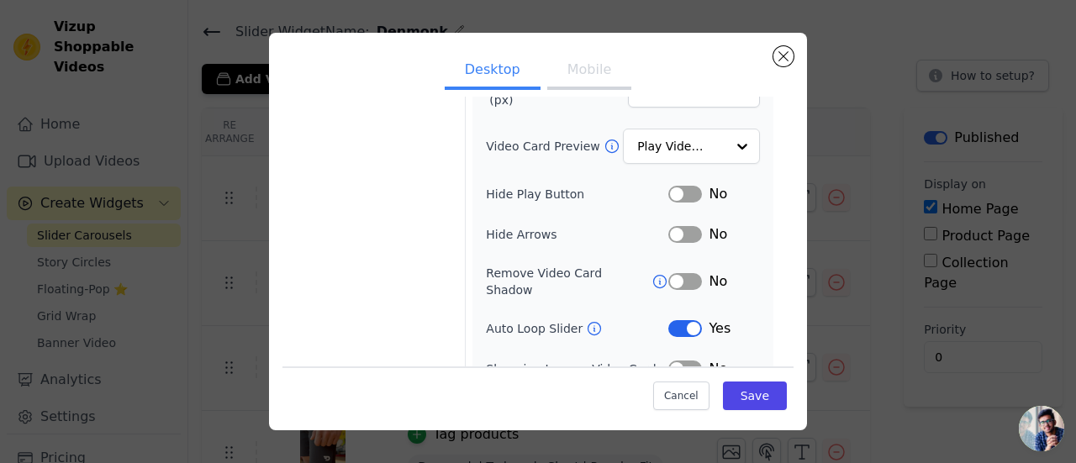
click at [572, 65] on button "Mobile" at bounding box center [589, 71] width 84 height 37
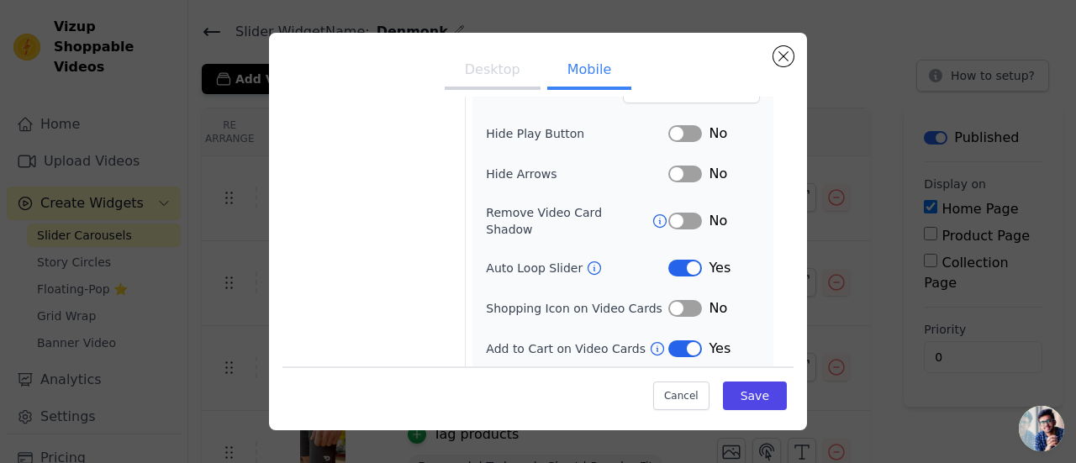
scroll to position [291, 0]
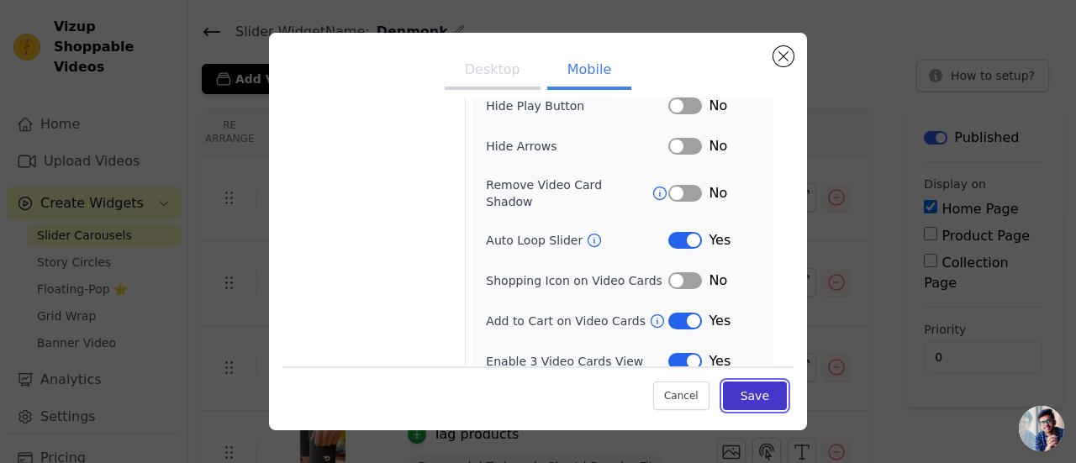
click at [756, 398] on button "Save" at bounding box center [755, 395] width 64 height 29
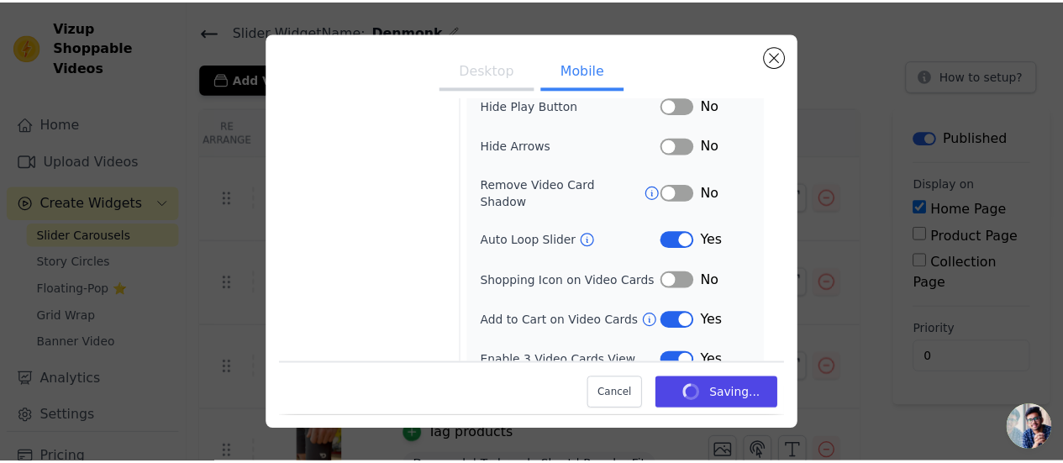
scroll to position [46, 0]
